Goal: Task Accomplishment & Management: Use online tool/utility

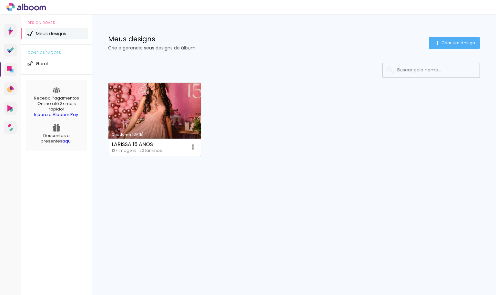
click at [157, 94] on link "Criado em [DATE]" at bounding box center [154, 119] width 93 height 73
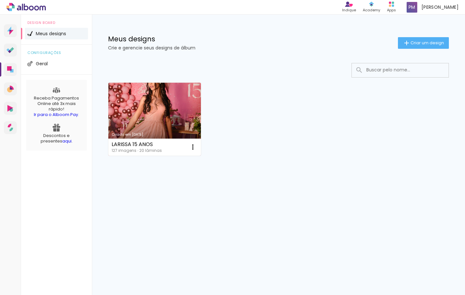
click at [122, 88] on link "Criado em [DATE]" at bounding box center [154, 119] width 93 height 73
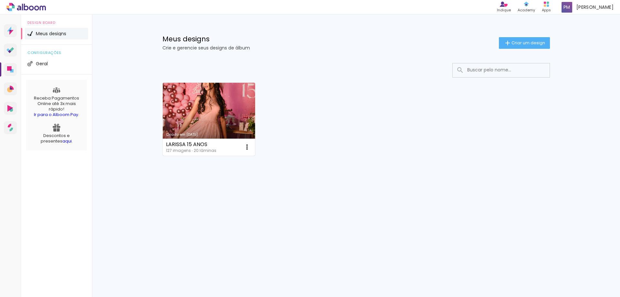
click at [219, 95] on link "Criado em [DATE]" at bounding box center [209, 119] width 93 height 73
